Goal: Navigation & Orientation: Find specific page/section

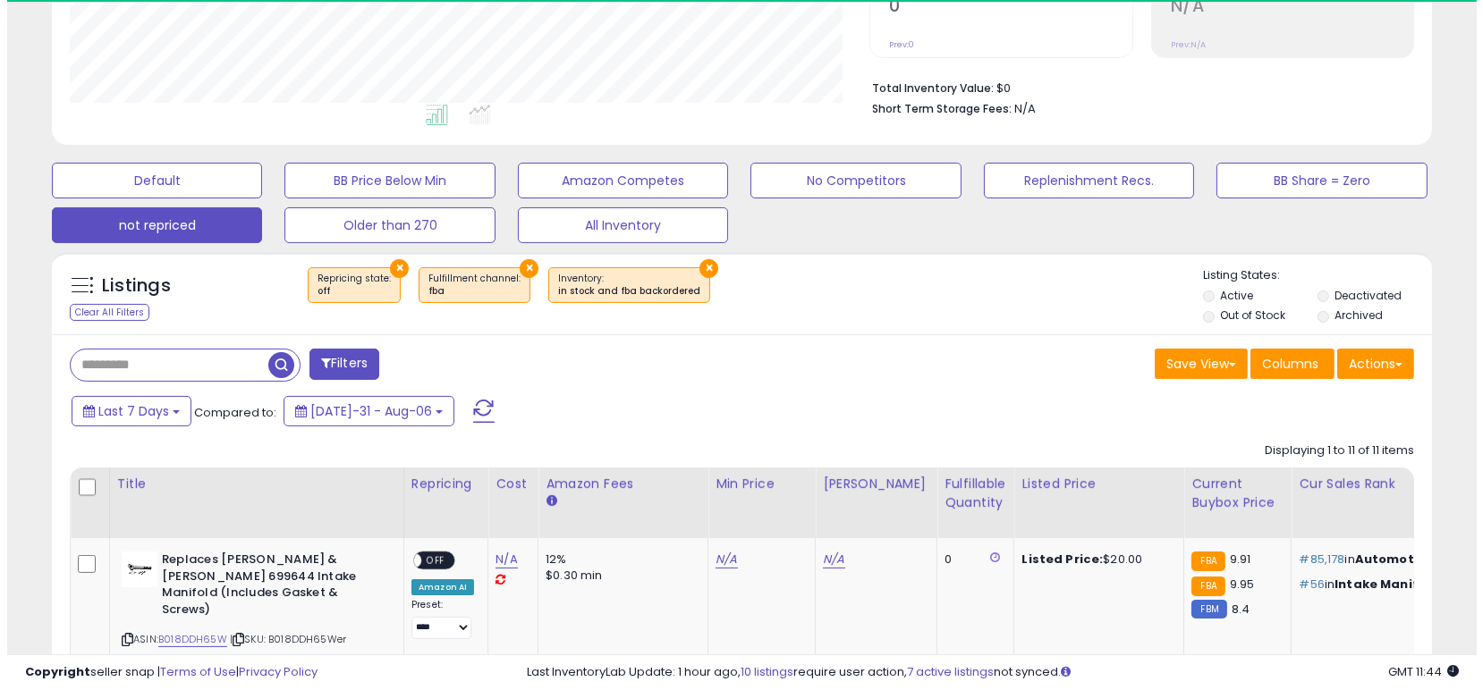
scroll to position [366, 800]
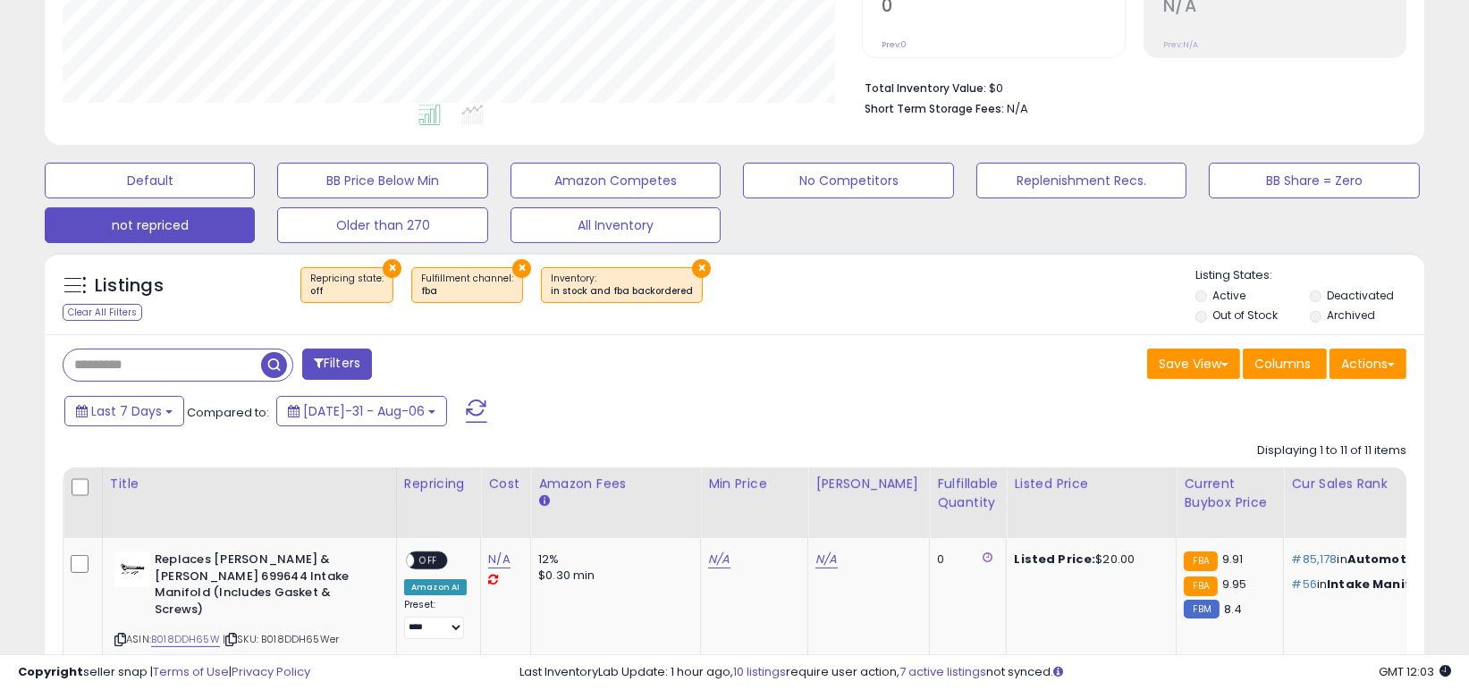
click at [466, 402] on span at bounding box center [476, 411] width 21 height 23
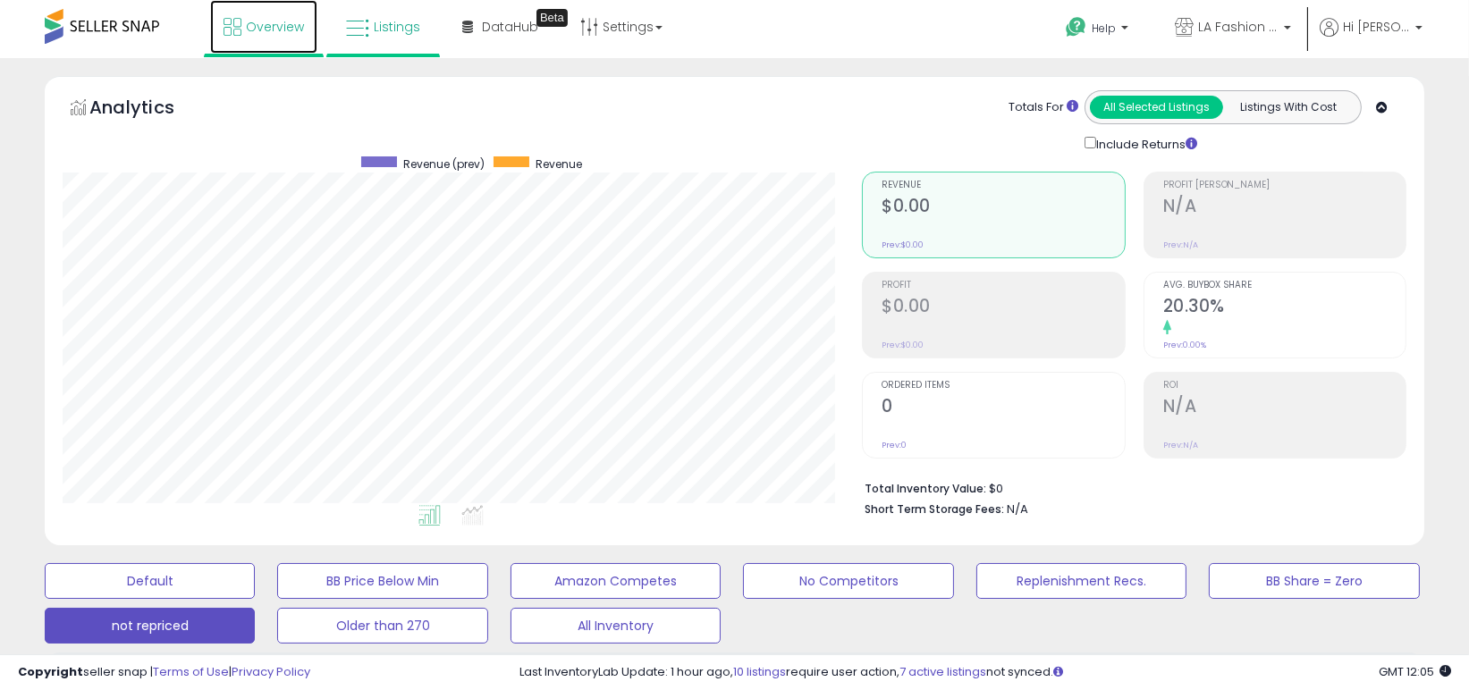
click at [273, 30] on span "Overview" at bounding box center [275, 27] width 58 height 18
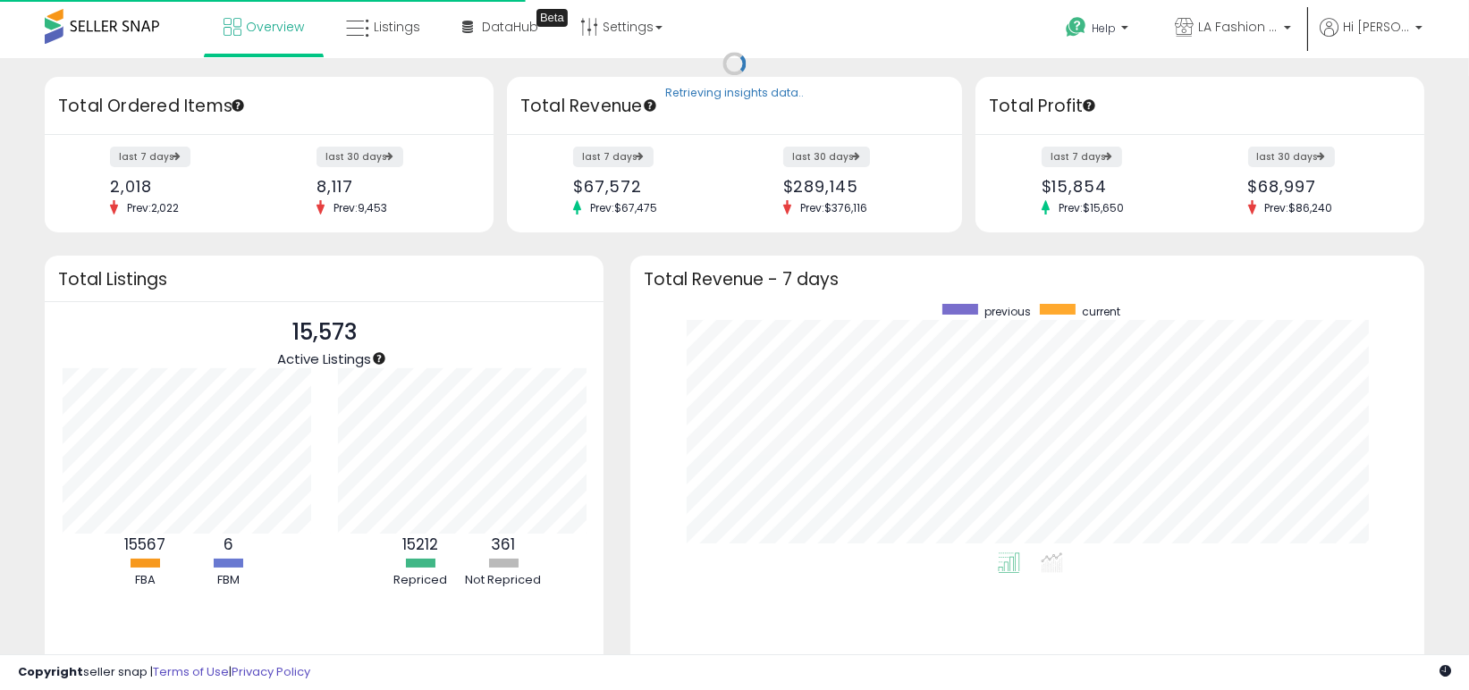
scroll to position [248, 758]
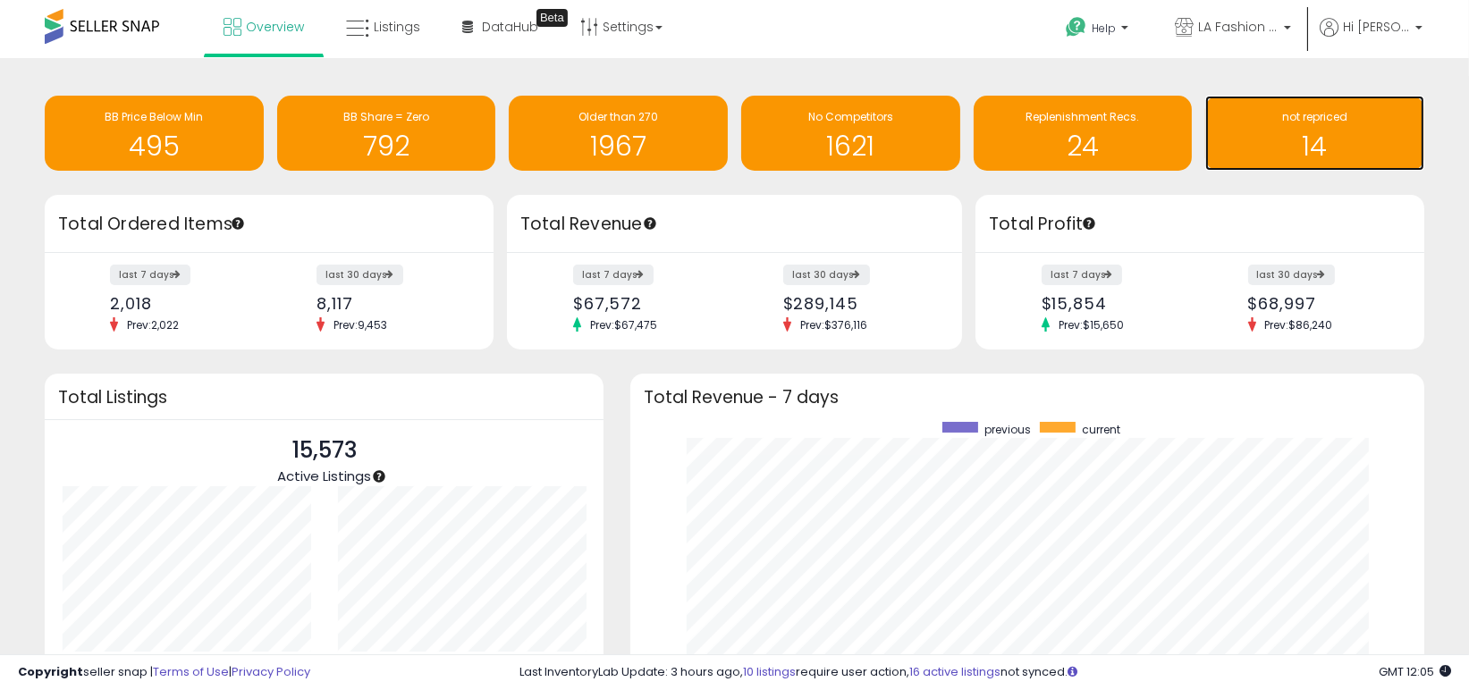
click at [1306, 131] on h1 "14" at bounding box center [1315, 146] width 201 height 30
